Goal: Information Seeking & Learning: Learn about a topic

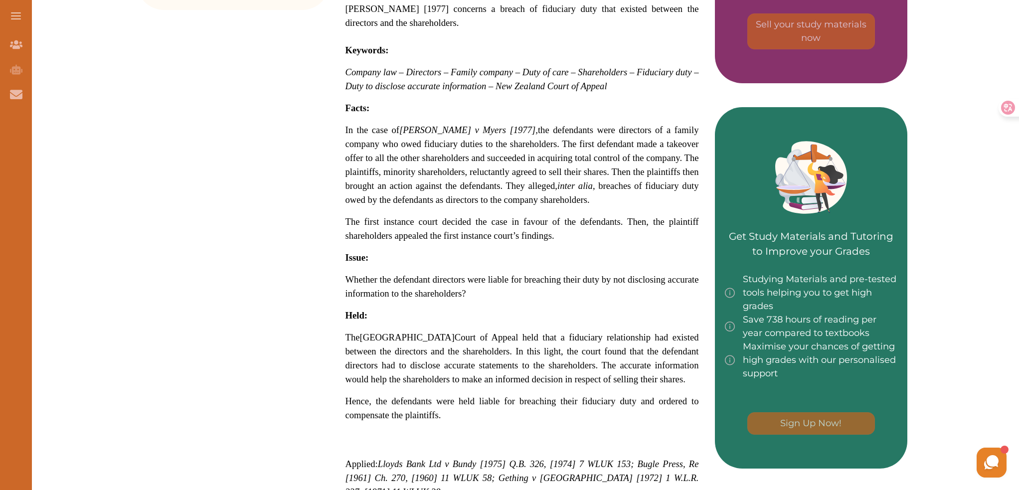
scroll to position [449, 0]
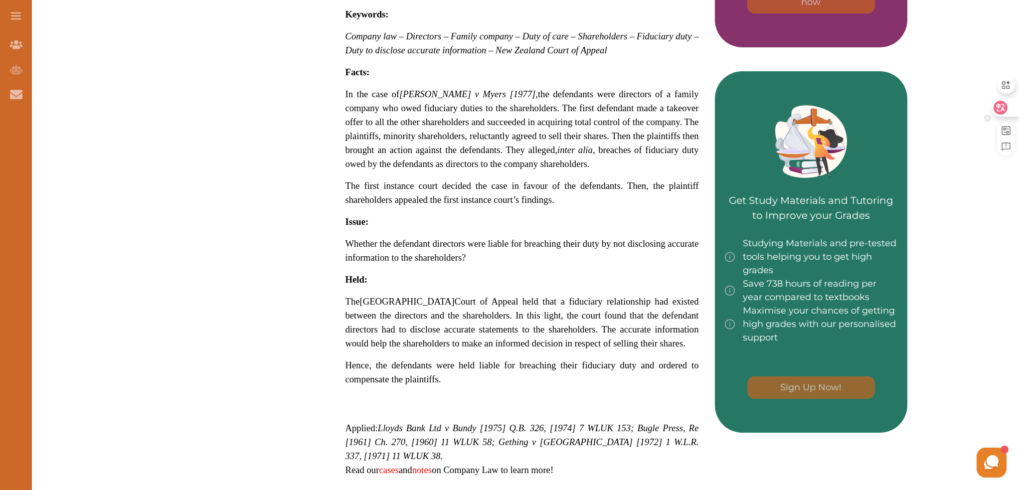
click at [1017, 95] on div at bounding box center [1001, 113] width 35 height 85
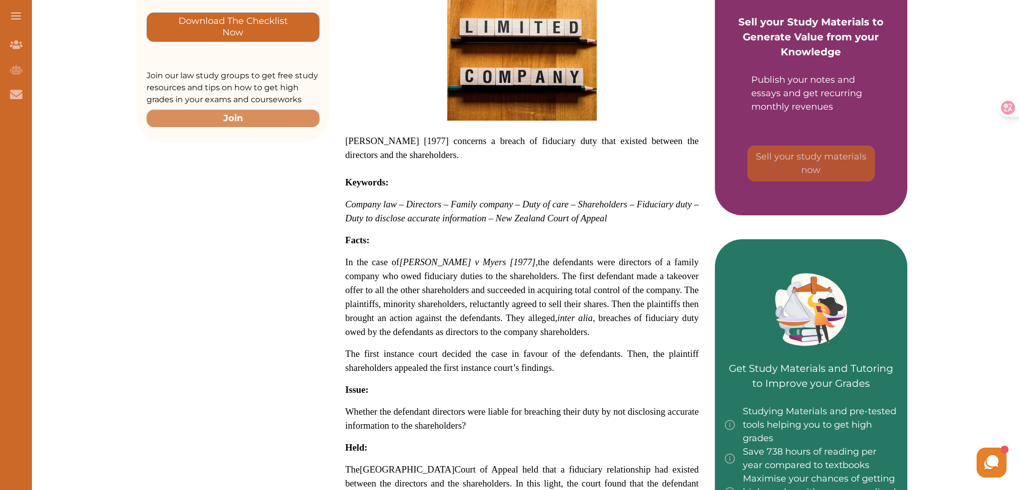
scroll to position [249, 0]
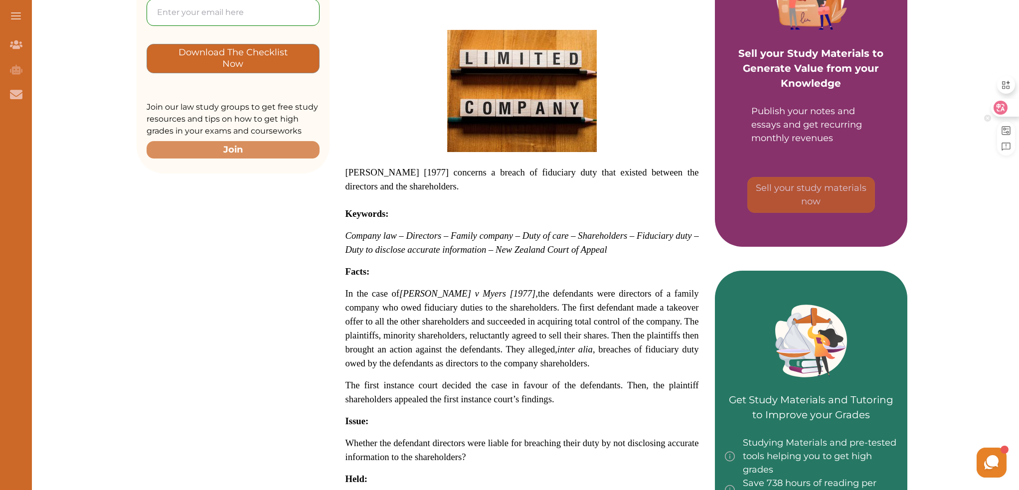
click at [1011, 103] on div at bounding box center [1004, 108] width 27 height 18
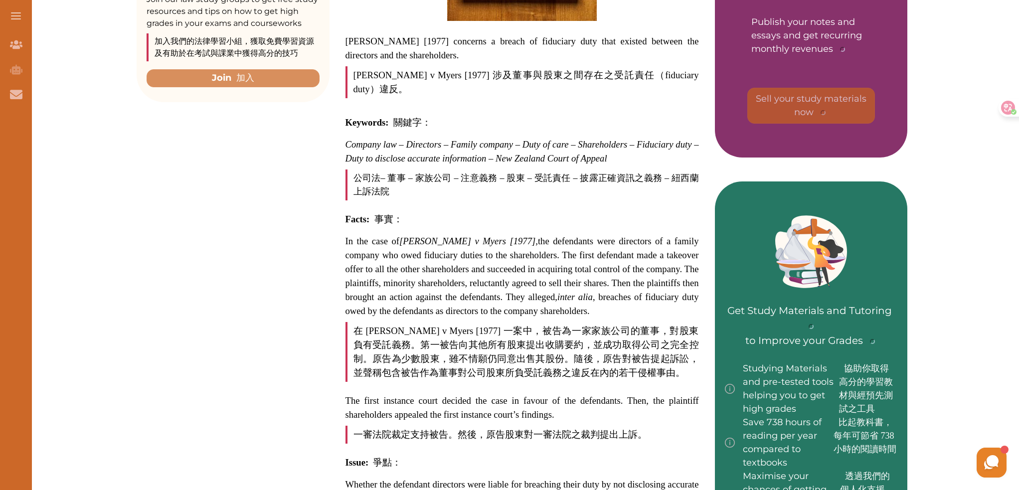
scroll to position [548, 0]
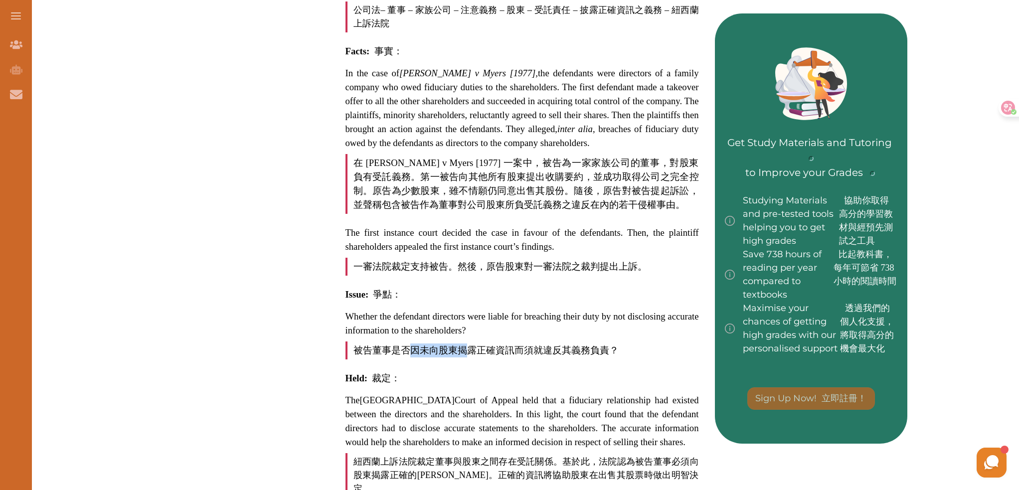
drag, startPoint x: 407, startPoint y: 331, endPoint x: 466, endPoint y: 321, distance: 59.6
click at [466, 342] on font "被告董事是否因未向股東揭露正確資訊而須就違反其義務負責？" at bounding box center [482, 351] width 273 height 18
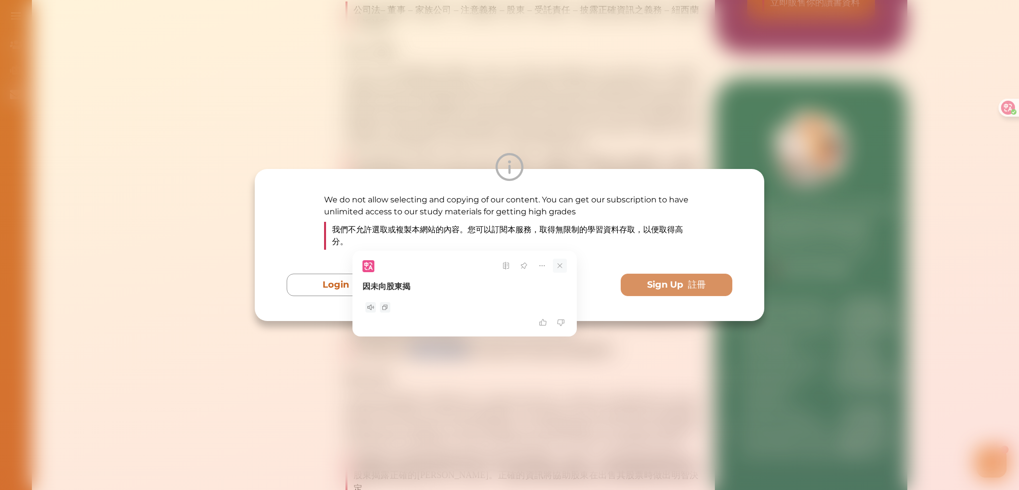
click at [565, 265] on icon at bounding box center [560, 266] width 14 height 14
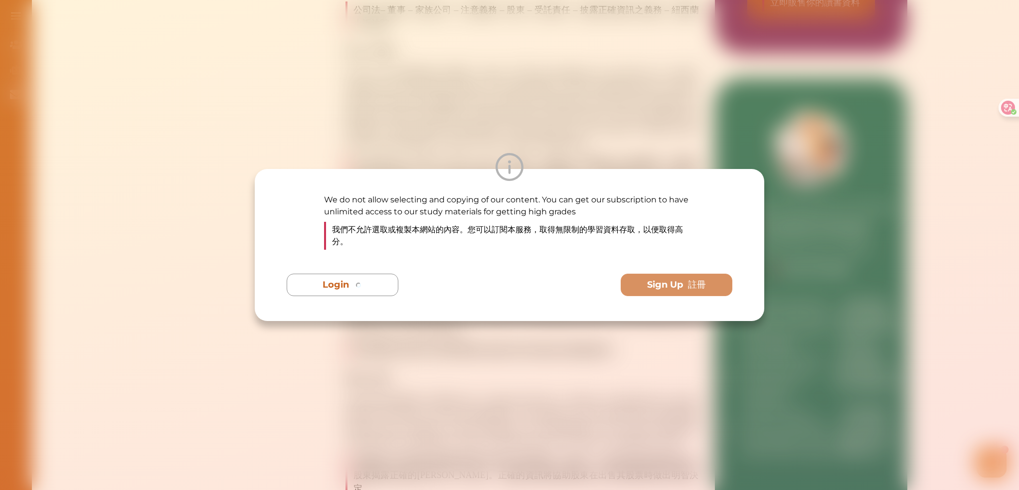
click at [545, 362] on div "We do not allow selecting and copying of our content. You can get our subscript…" at bounding box center [509, 245] width 1019 height 490
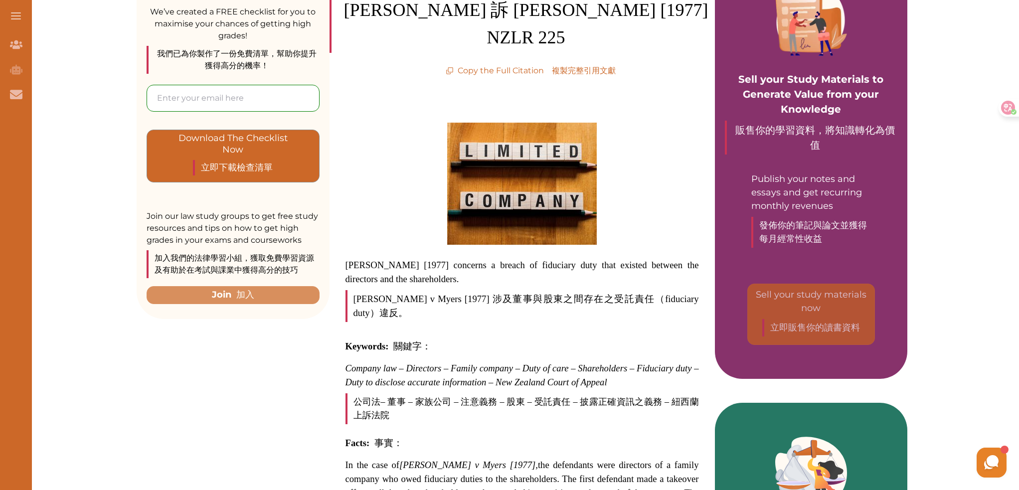
scroll to position [24, 0]
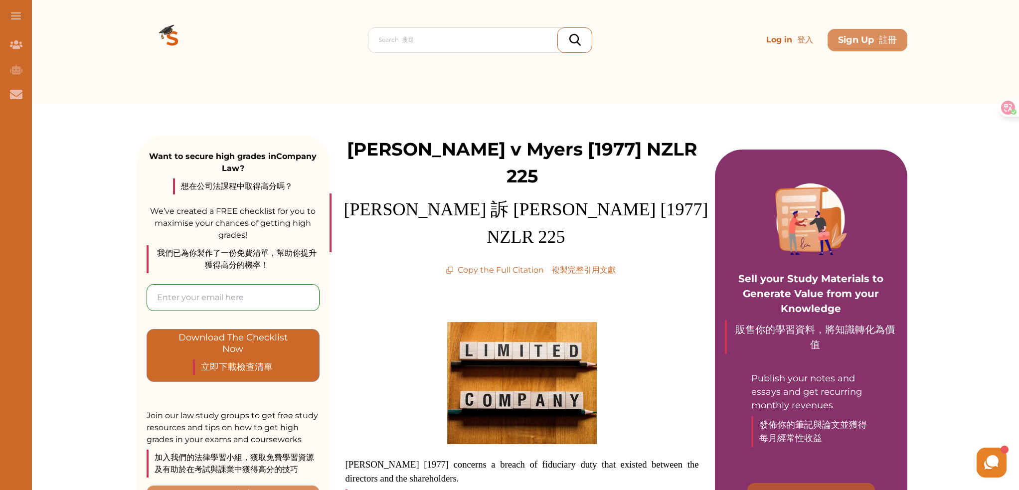
drag, startPoint x: 528, startPoint y: 216, endPoint x: 468, endPoint y: 216, distance: 59.3
click at [468, 264] on p "Copy the Full Citation 複製完整引用文獻" at bounding box center [531, 270] width 170 height 12
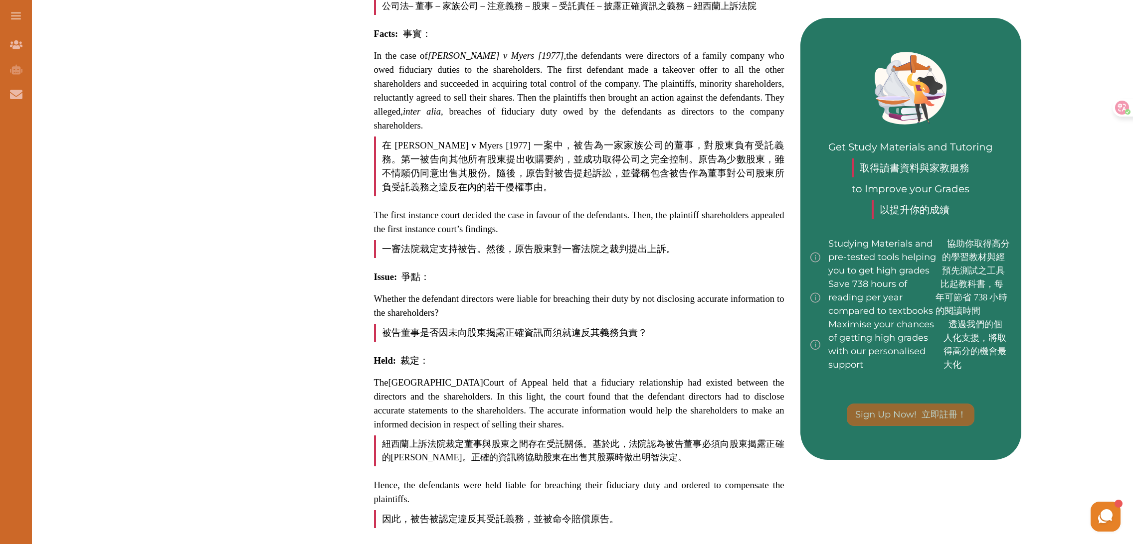
scroll to position [578, 0]
